Goal: Information Seeking & Learning: Learn about a topic

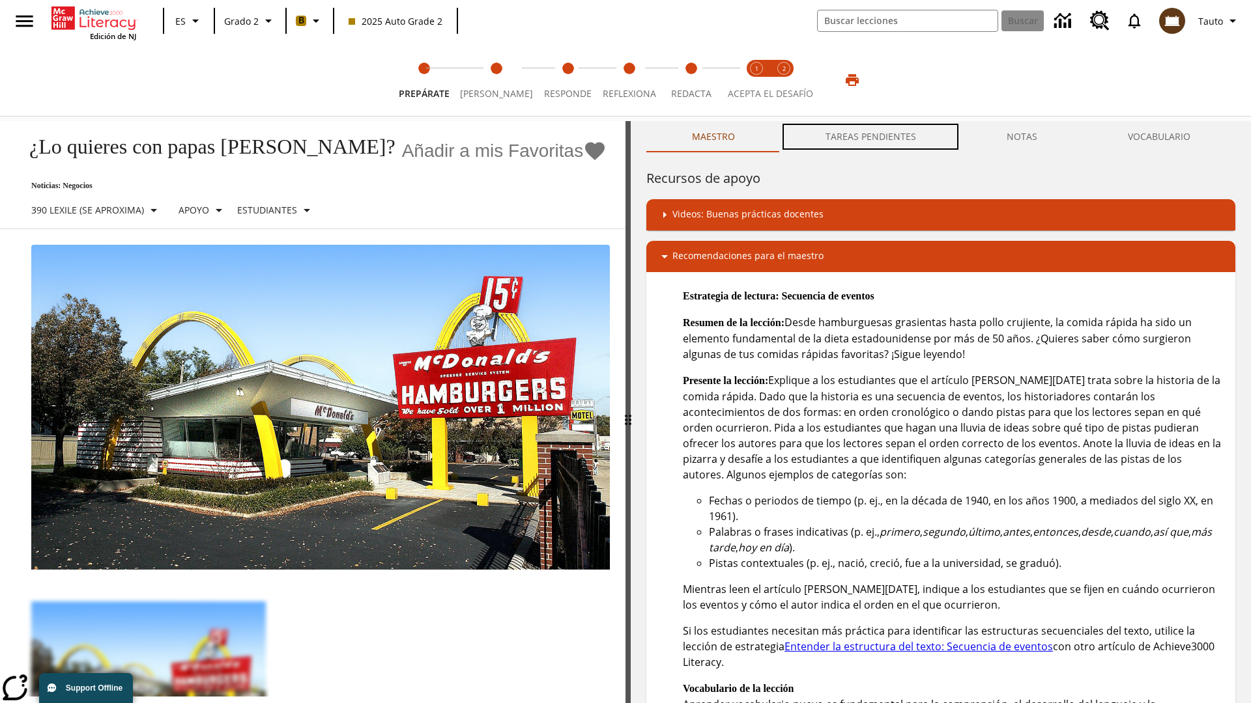
click at [871, 137] on button "TAREAS PENDIENTES" at bounding box center [870, 136] width 181 height 31
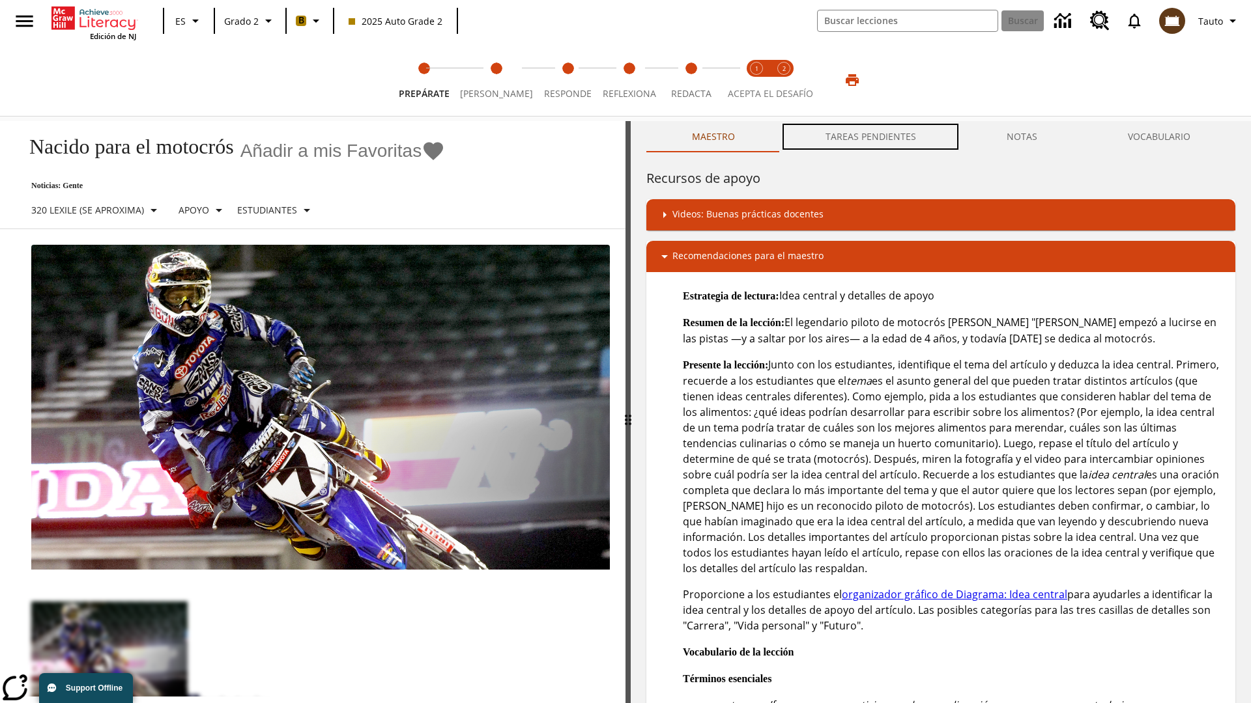
click at [871, 137] on button "TAREAS PENDIENTES" at bounding box center [870, 136] width 181 height 31
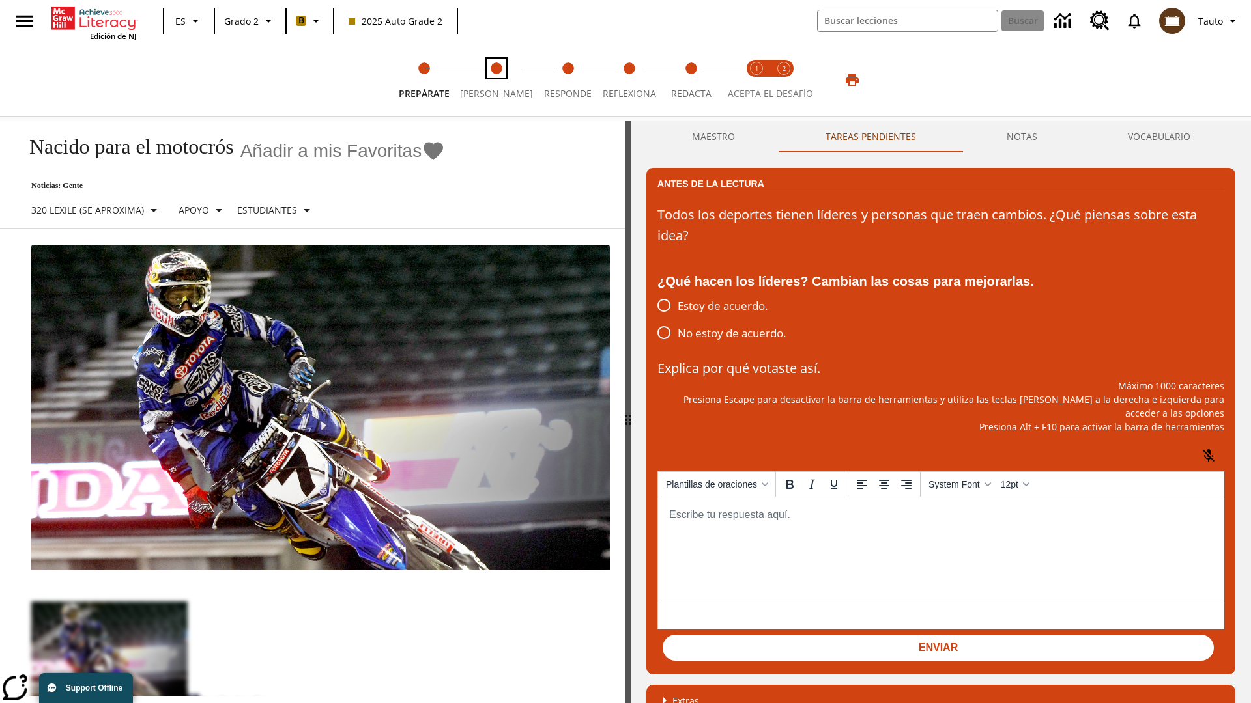
click at [491, 80] on span "[PERSON_NAME]" at bounding box center [496, 88] width 73 height 23
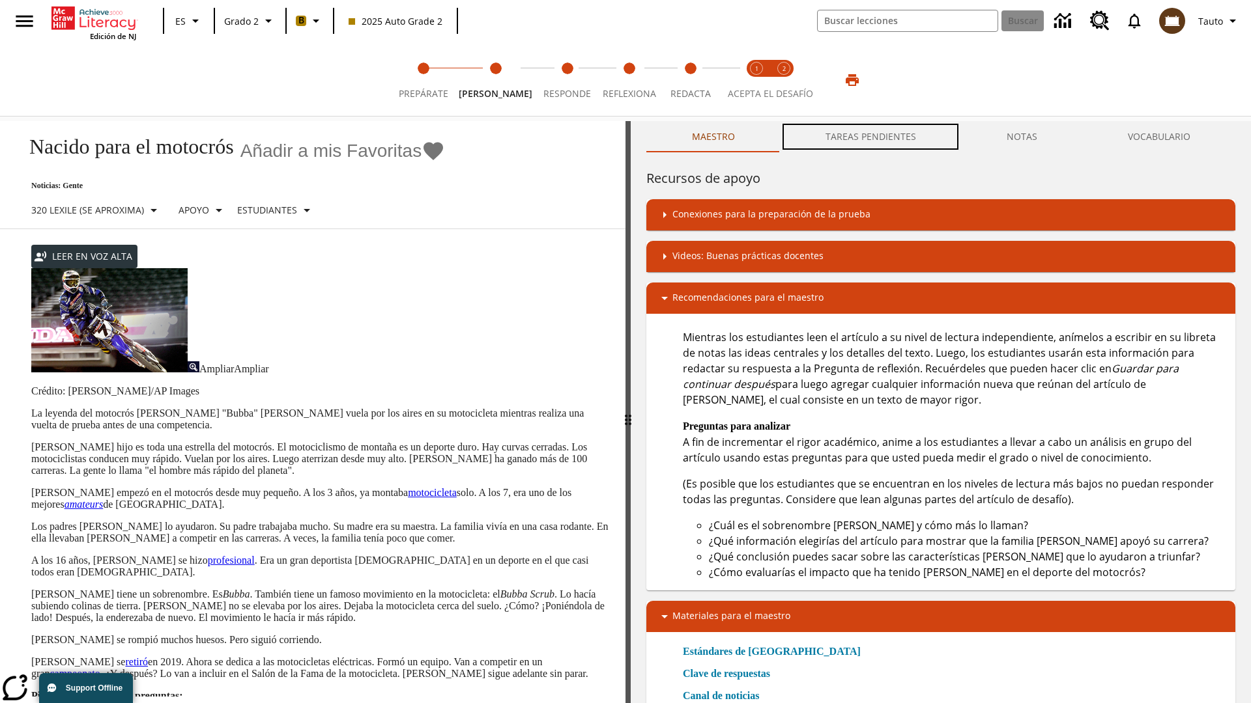
scroll to position [1, 0]
click at [871, 137] on button "TAREAS PENDIENTES" at bounding box center [870, 136] width 181 height 31
